Goal: Information Seeking & Learning: Learn about a topic

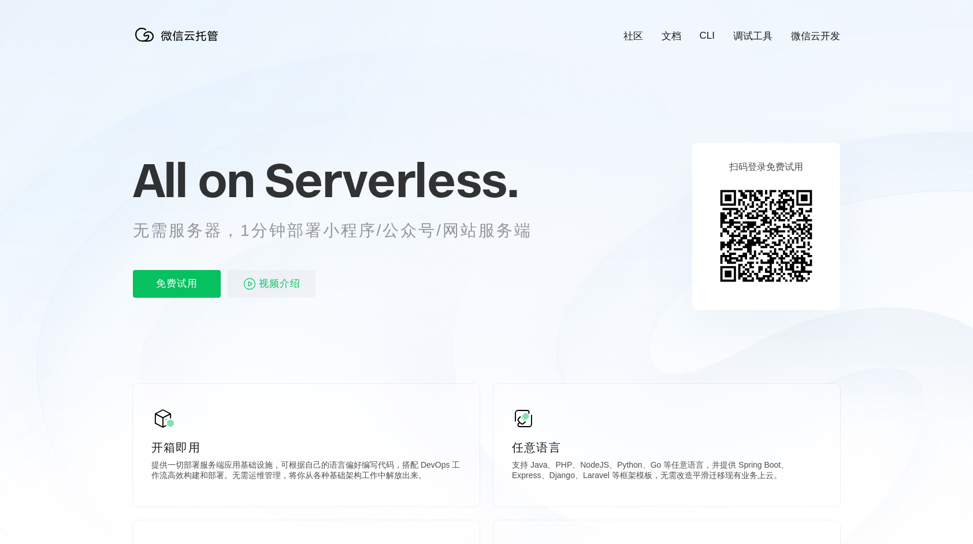
scroll to position [0, 2054]
drag, startPoint x: 324, startPoint y: 237, endPoint x: 512, endPoint y: 232, distance: 189.0
click at [512, 232] on p "无需服务器，1分钟部署小程序/公众号/网站服务端" at bounding box center [343, 230] width 421 height 23
drag, startPoint x: 512, startPoint y: 232, endPoint x: 589, endPoint y: 260, distance: 81.7
click at [589, 260] on icon at bounding box center [486, 312] width 1109 height 624
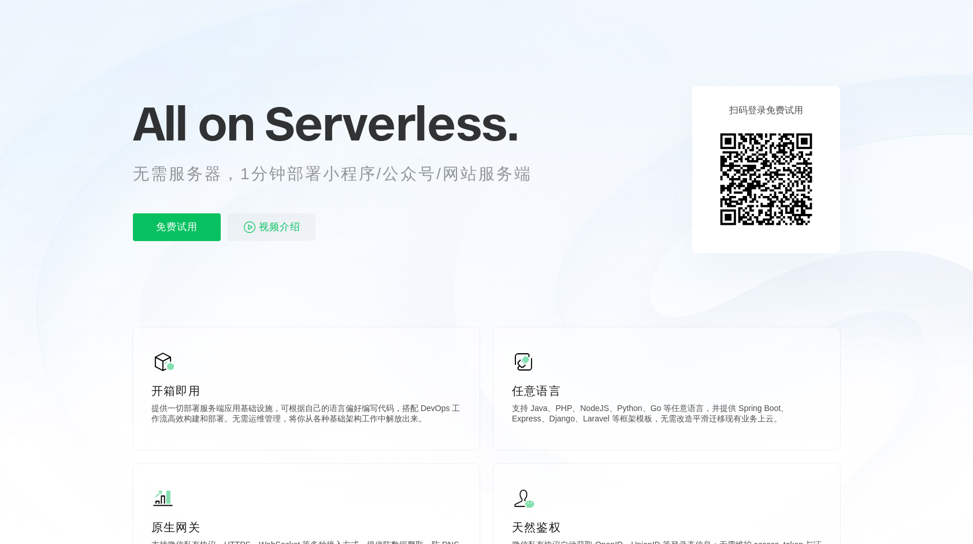
scroll to position [58, 0]
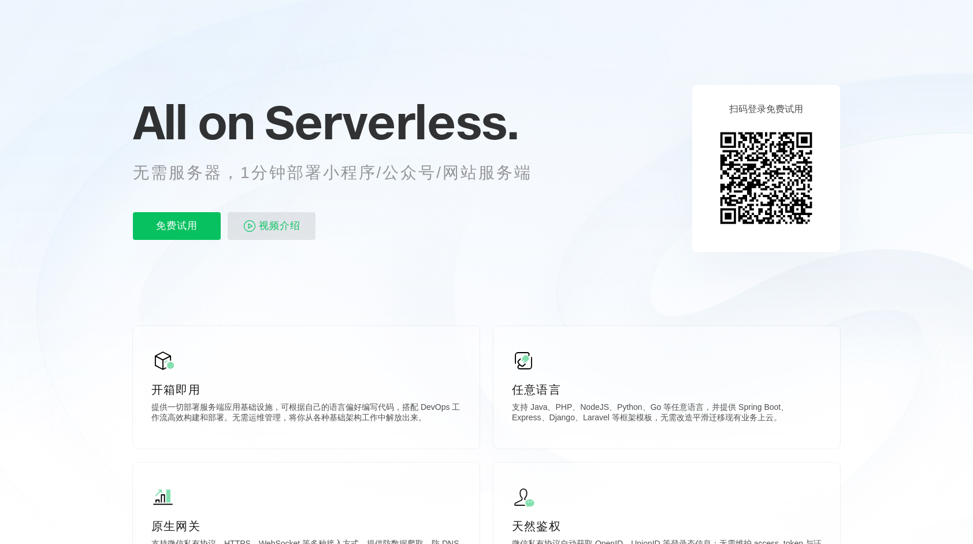
click at [277, 228] on span "视频介绍" at bounding box center [280, 226] width 42 height 28
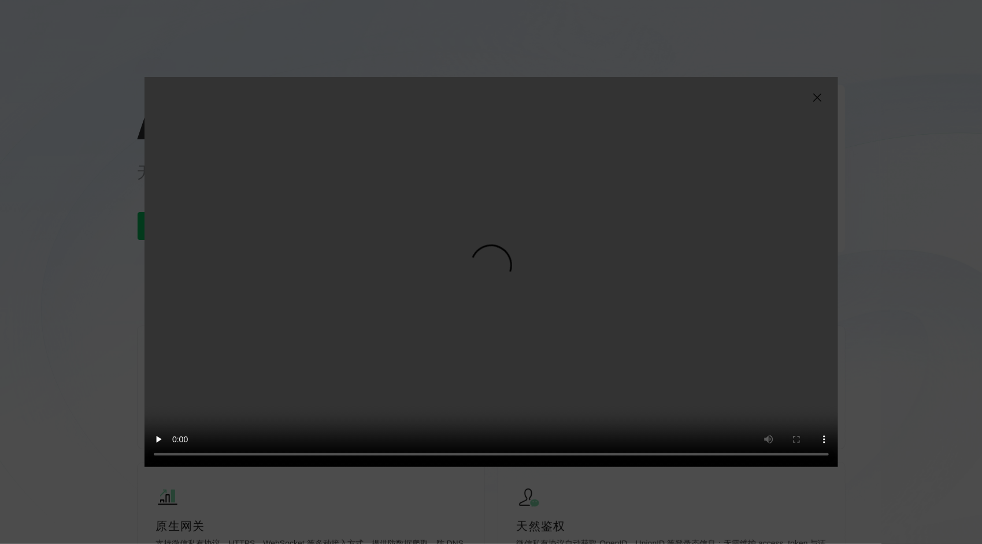
click at [819, 98] on img at bounding box center [817, 98] width 14 height 14
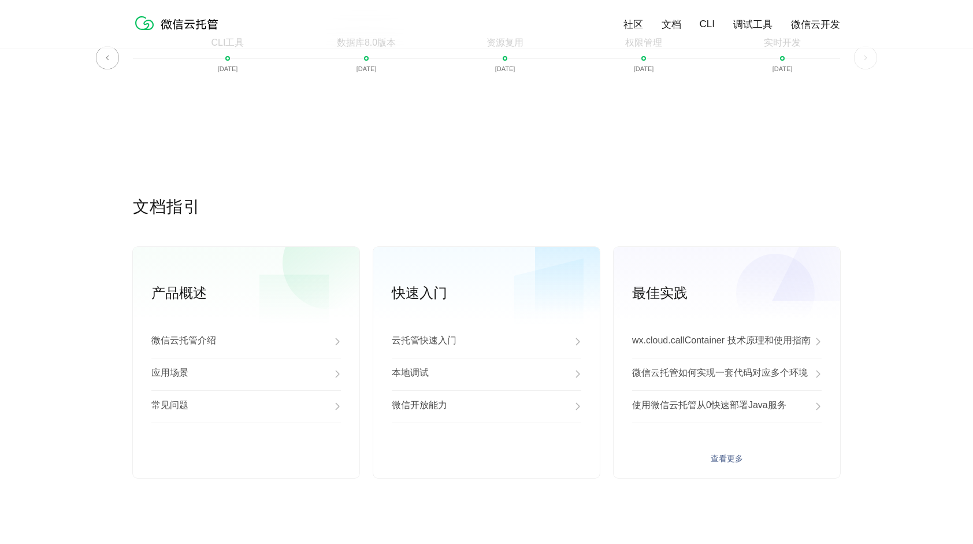
scroll to position [2793, 0]
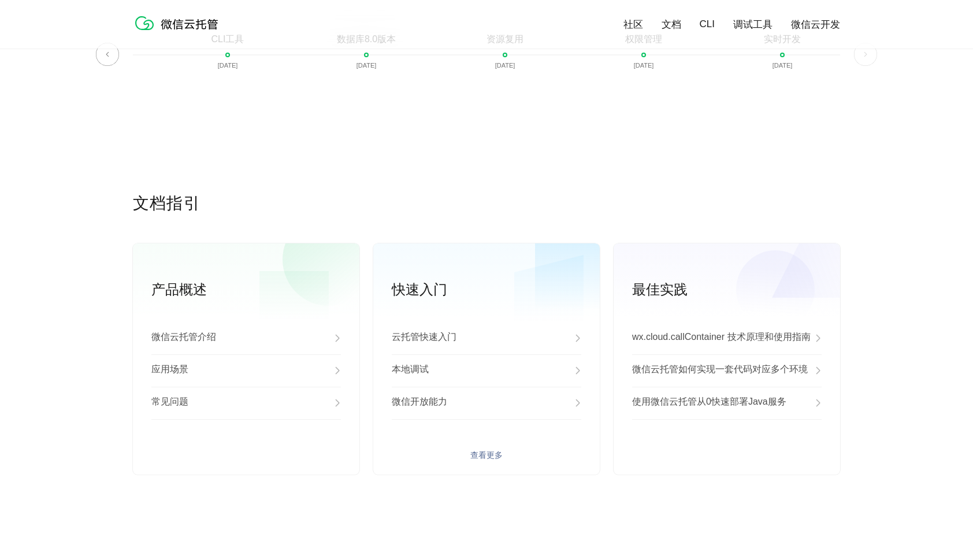
click at [479, 467] on div "云托管快速入门 本地调试 微信开放能力 查看更多" at bounding box center [486, 398] width 226 height 153
click at [334, 377] on img at bounding box center [337, 370] width 7 height 14
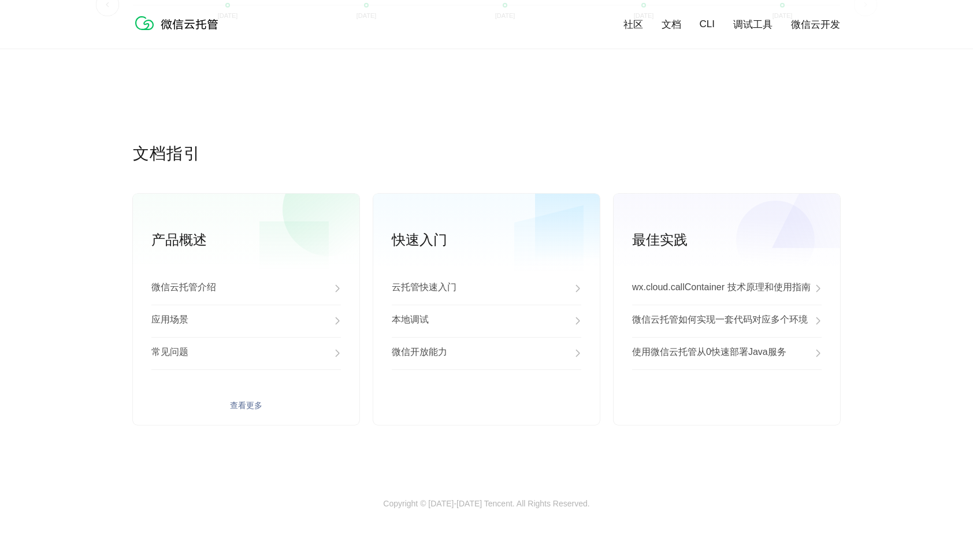
scroll to position [2850, 0]
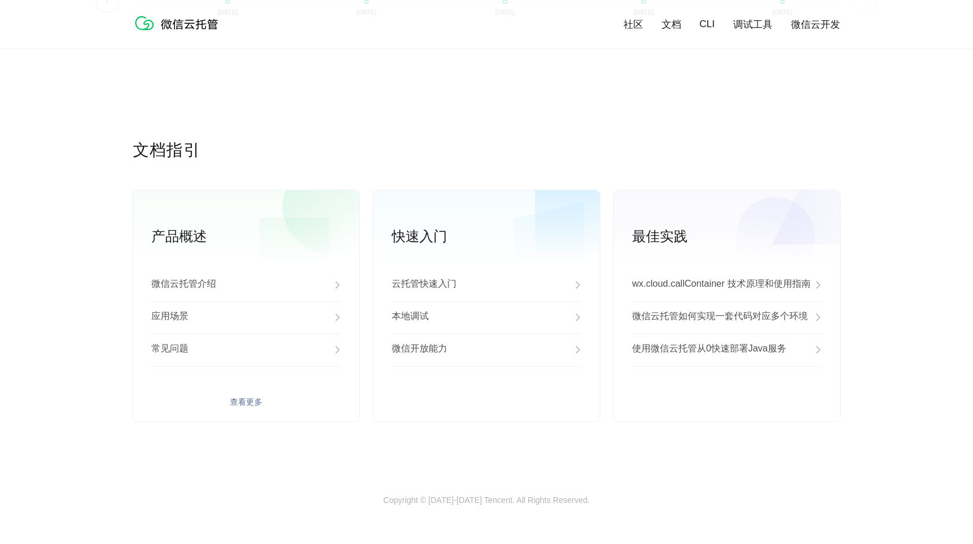
click at [240, 286] on div "微信云托管介绍" at bounding box center [245, 285] width 189 height 32
